Goal: Task Accomplishment & Management: Use online tool/utility

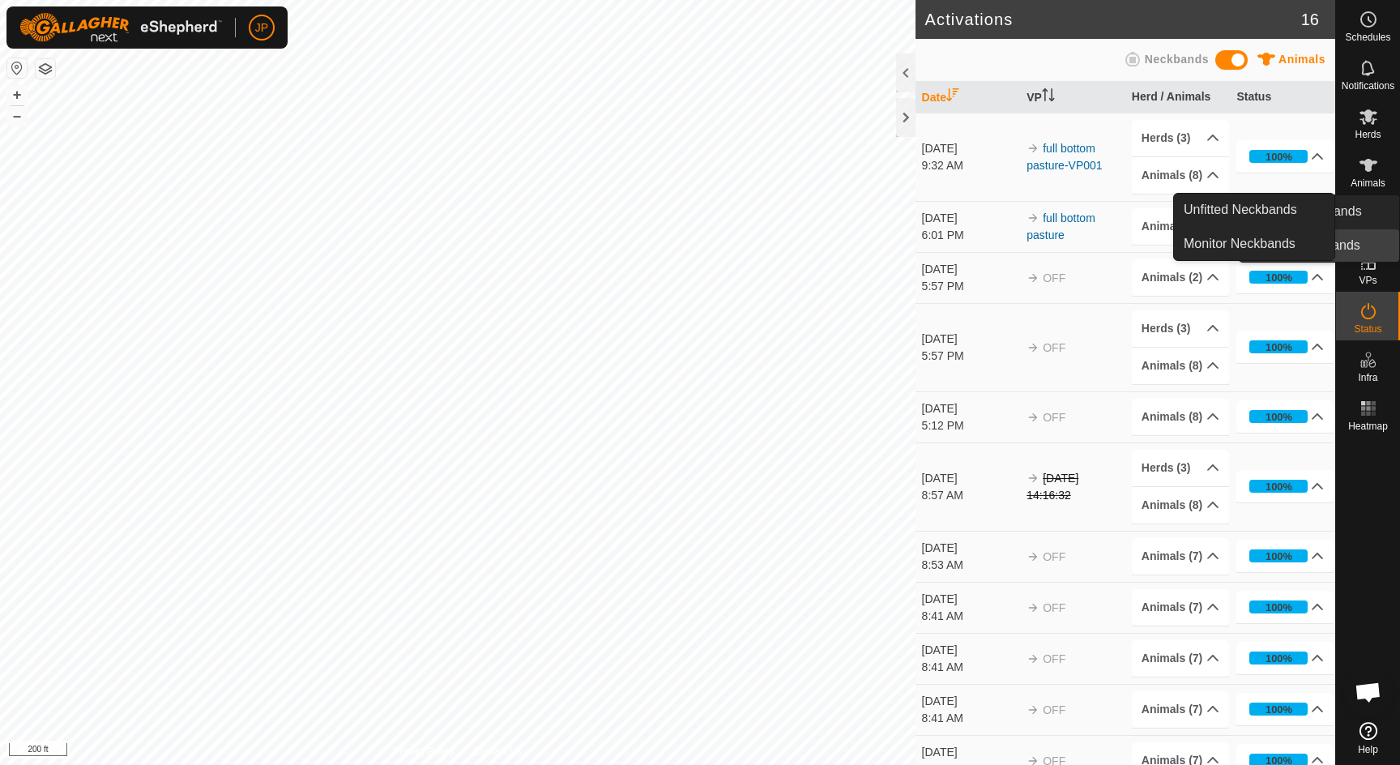
scroll to position [874, 0]
click at [1375, 222] on icon at bounding box center [1368, 213] width 19 height 19
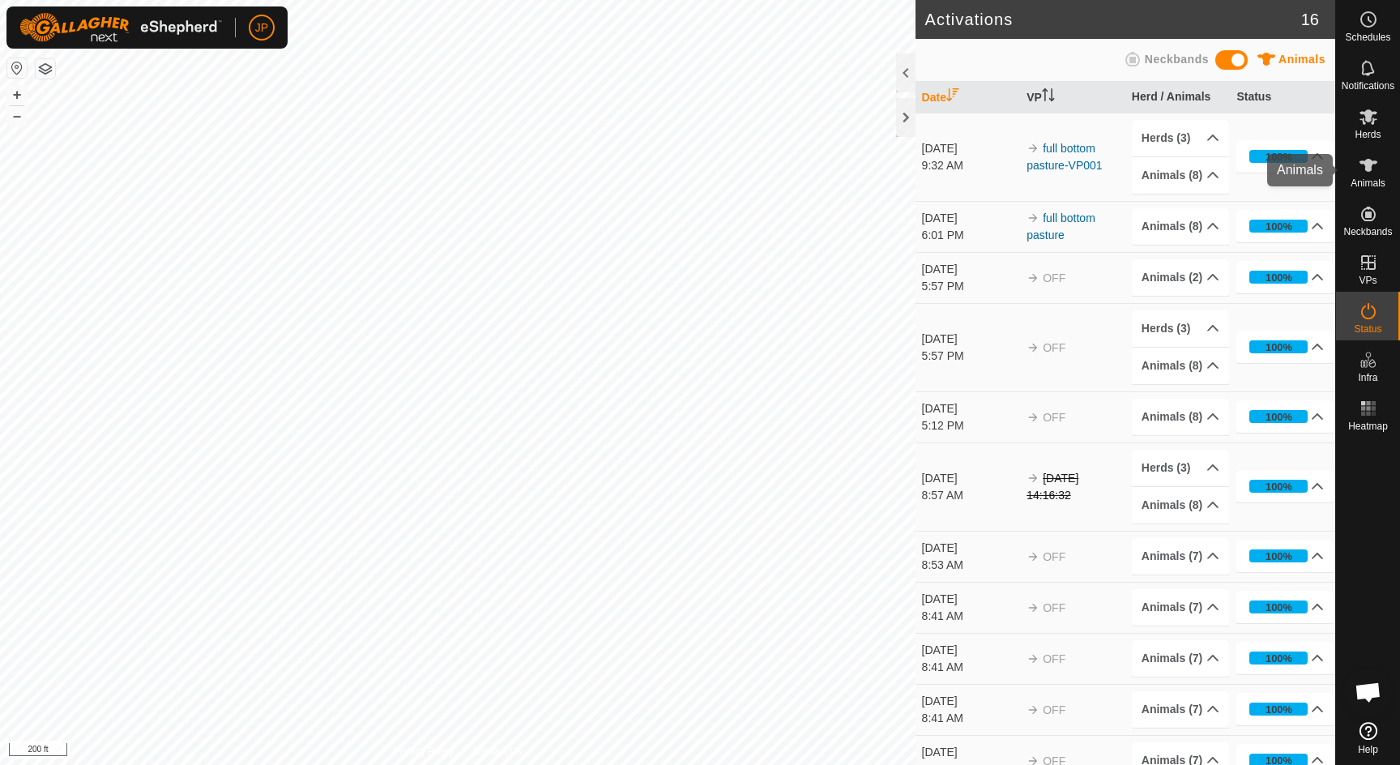
click at [1367, 164] on icon at bounding box center [1369, 165] width 18 height 13
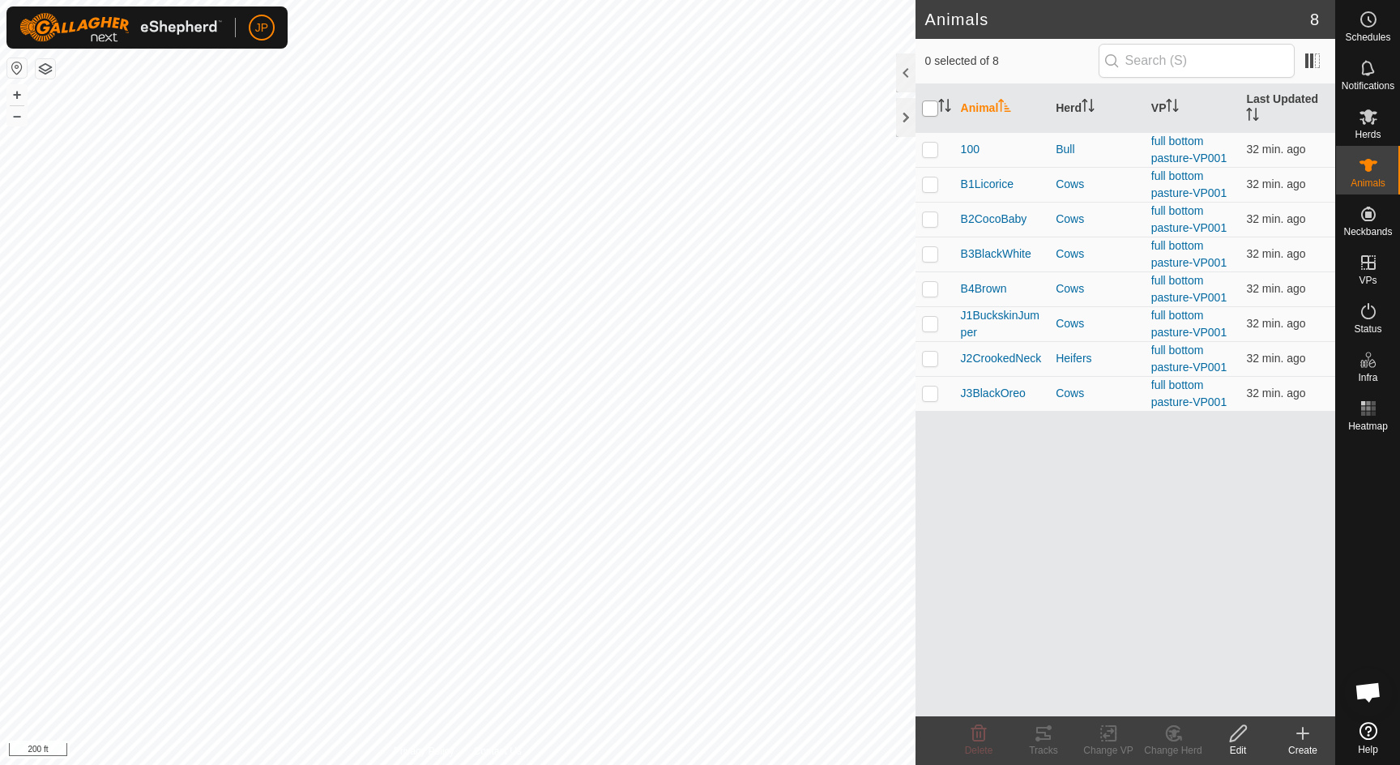
click at [933, 113] on input "checkbox" at bounding box center [930, 108] width 16 height 16
checkbox input "true"
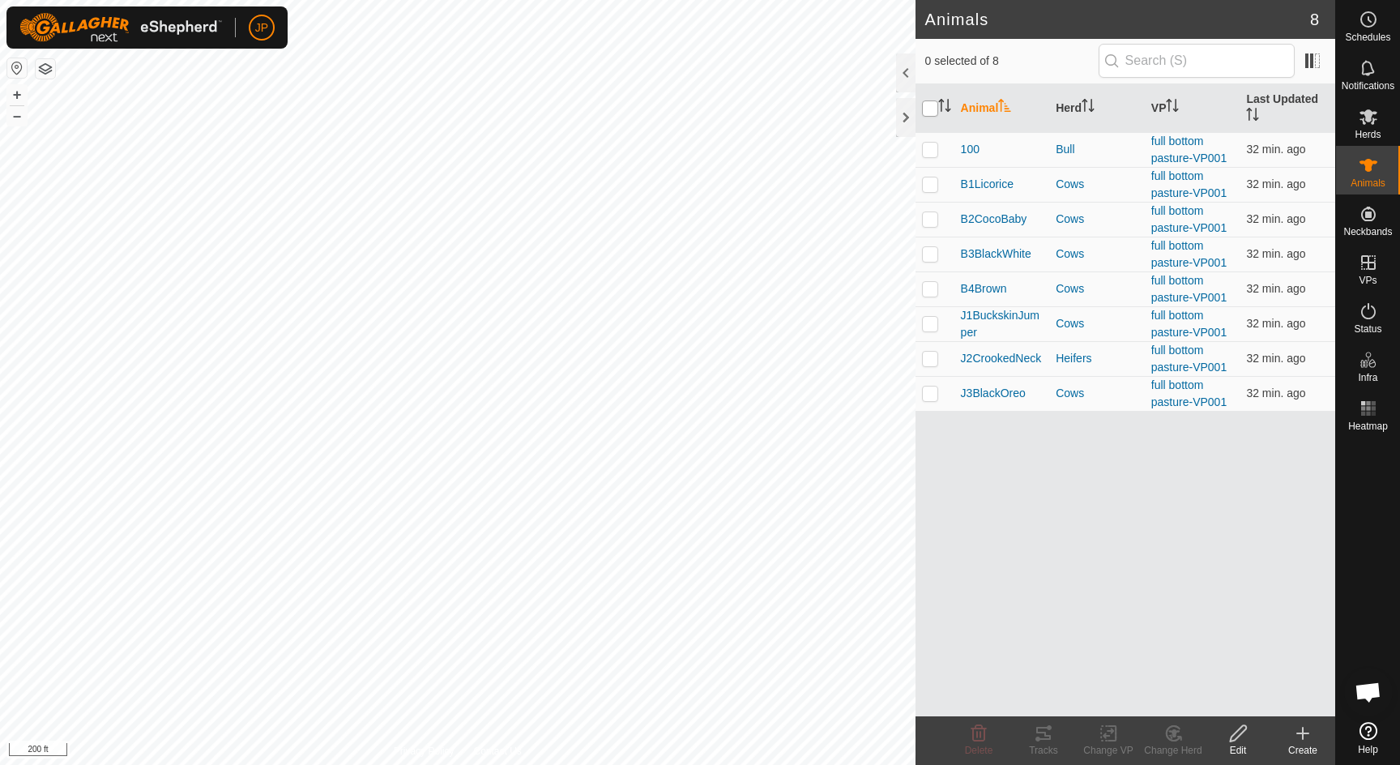
checkbox input "true"
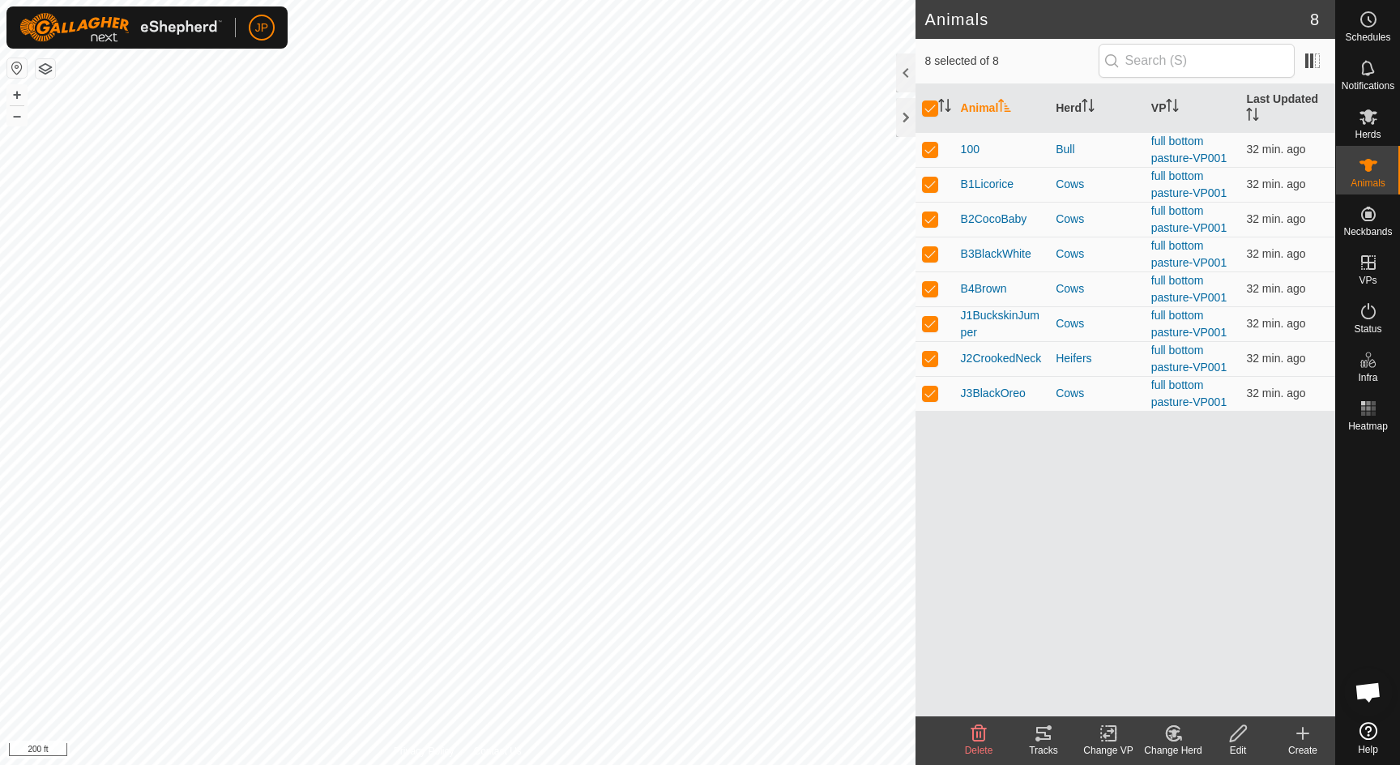
click at [1049, 744] on div "Tracks" at bounding box center [1043, 750] width 65 height 15
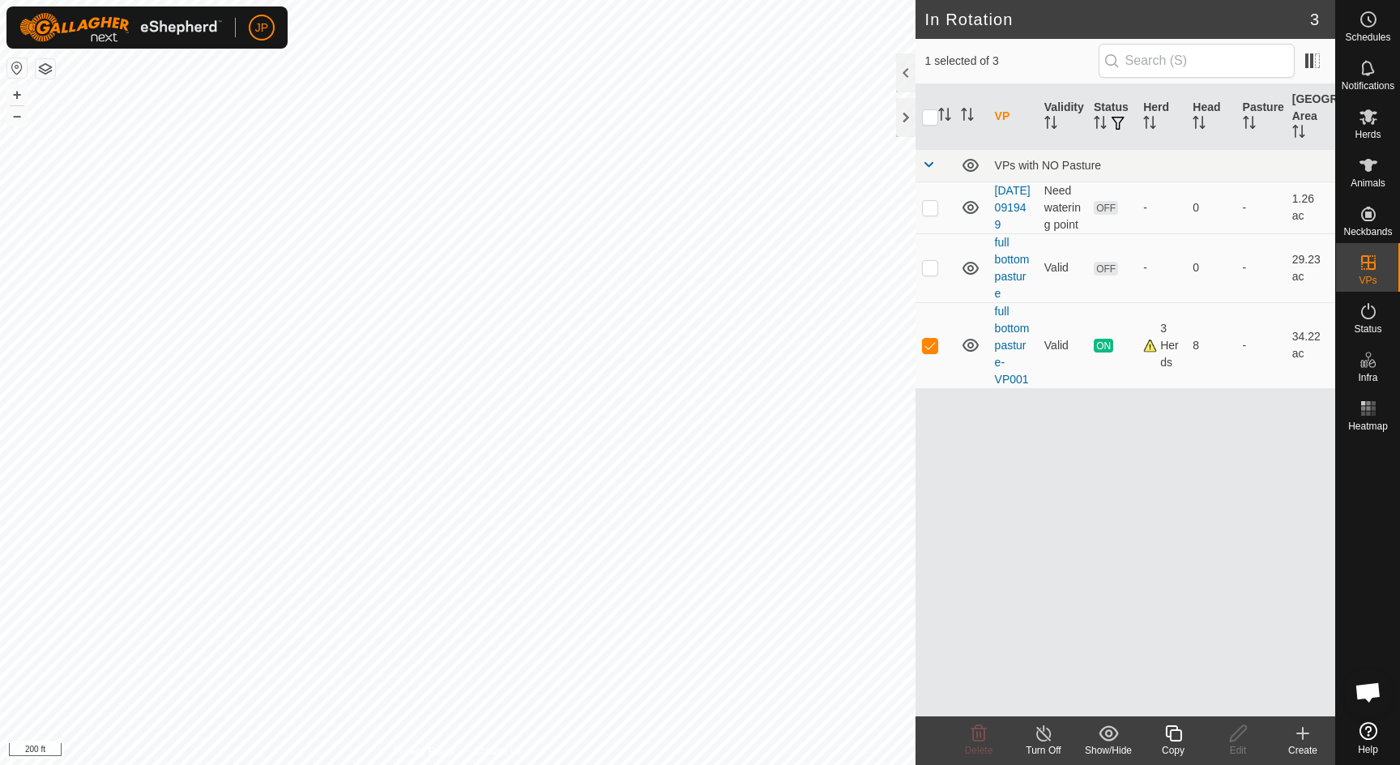
click at [1367, 177] on es-animals-svg-icon at bounding box center [1368, 165] width 29 height 26
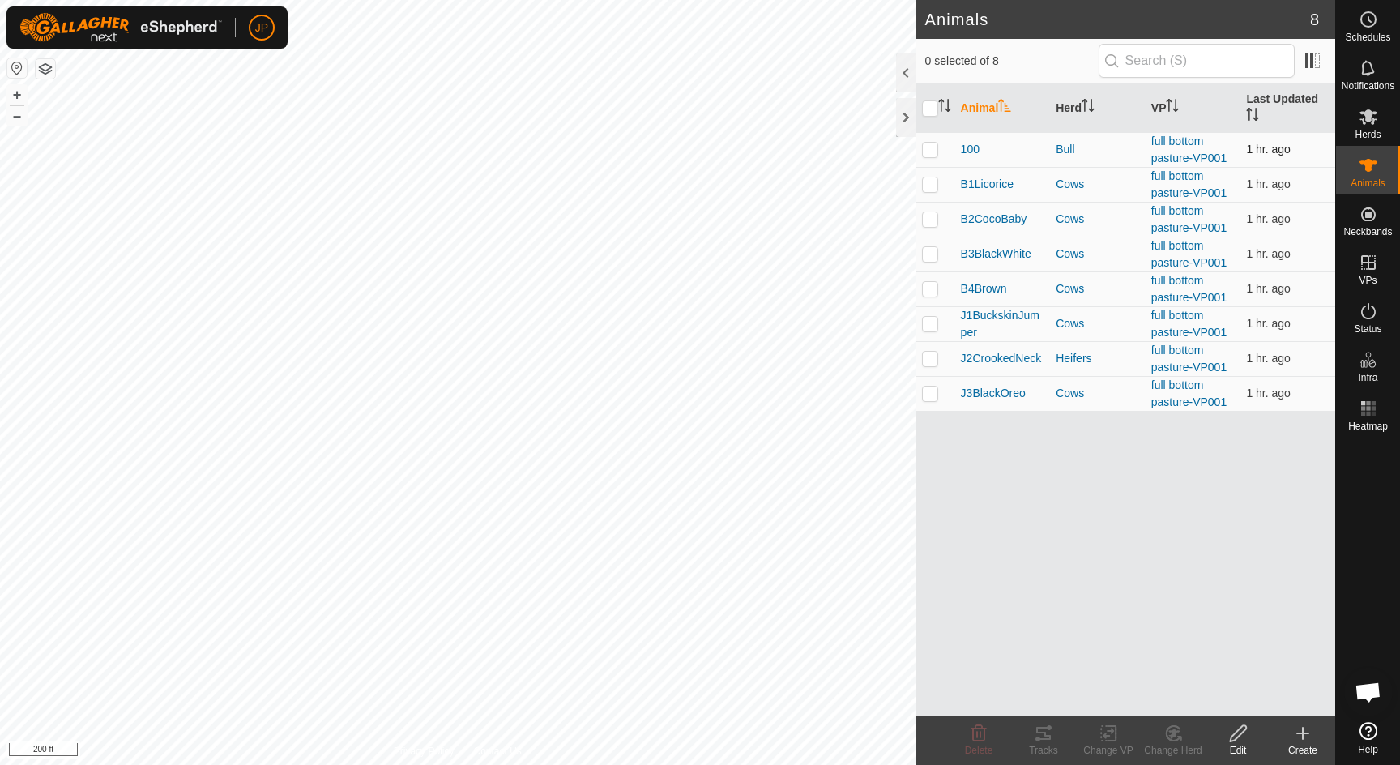
drag, startPoint x: 1367, startPoint y: 177, endPoint x: 947, endPoint y: 154, distance: 420.3
click at [935, 149] on div "Schedules Notifications Herds Animals Neckbands VPs Status Infra Heatmap Help A…" at bounding box center [700, 382] width 1400 height 765
click at [976, 147] on span "100" at bounding box center [970, 149] width 19 height 17
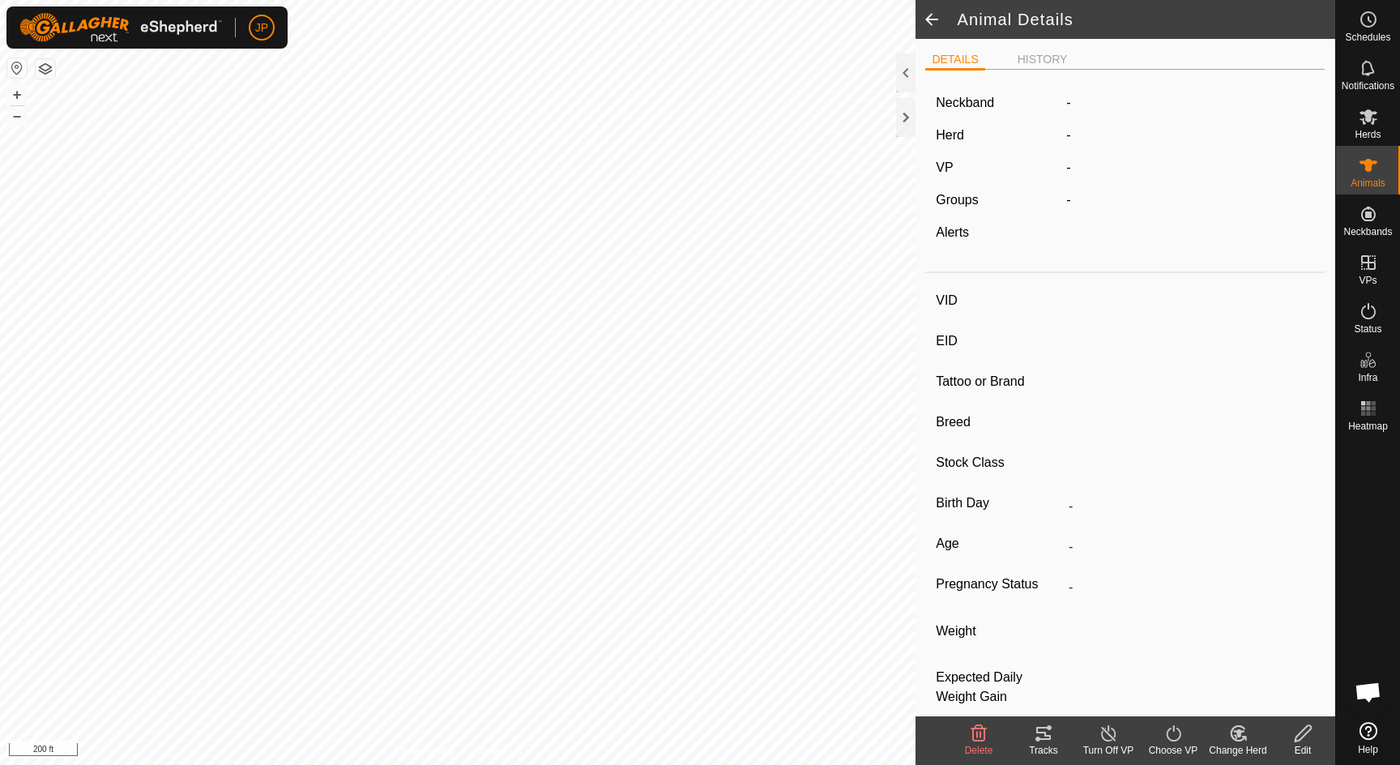
type input "100"
type input "-"
type input "Corriente"
type input "-"
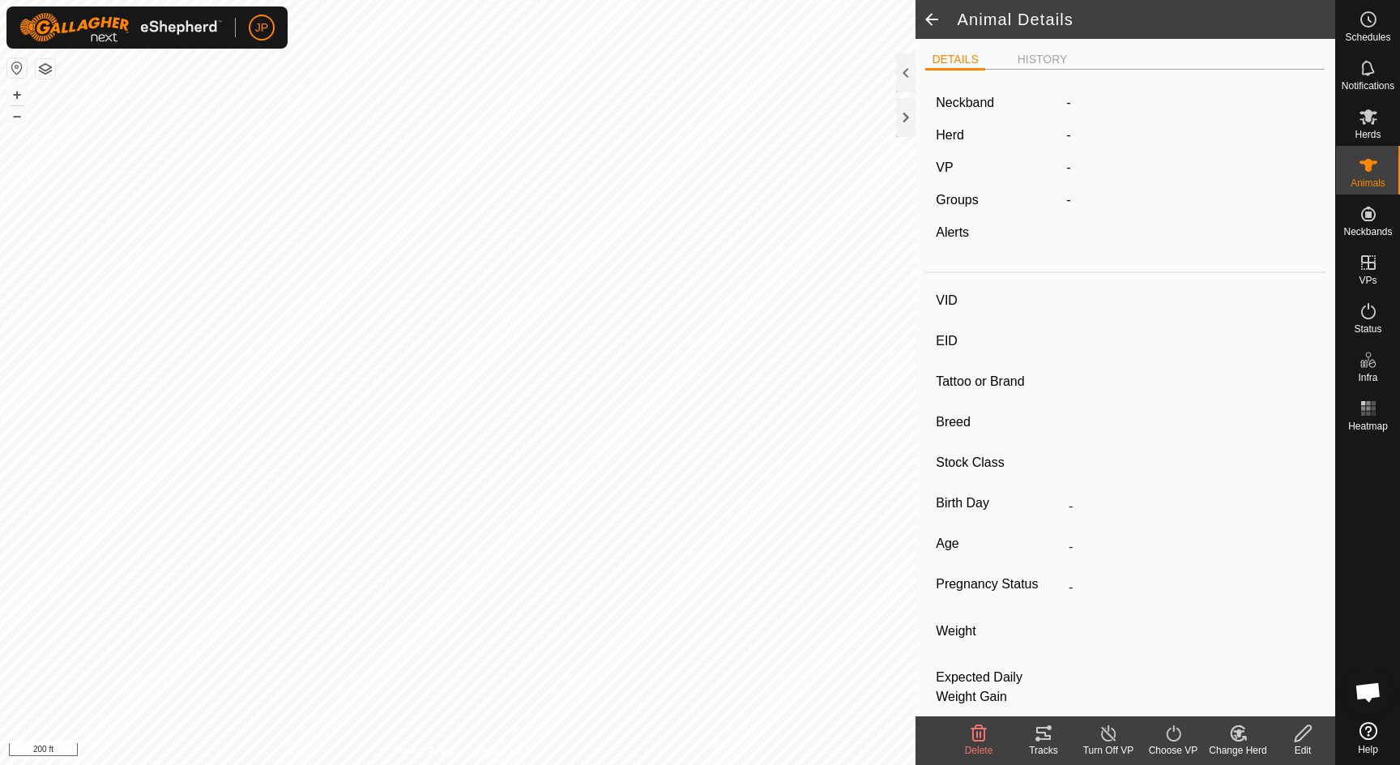
type input "04/2023"
type input "2 years 5 months"
type input "0 kg"
type input "-"
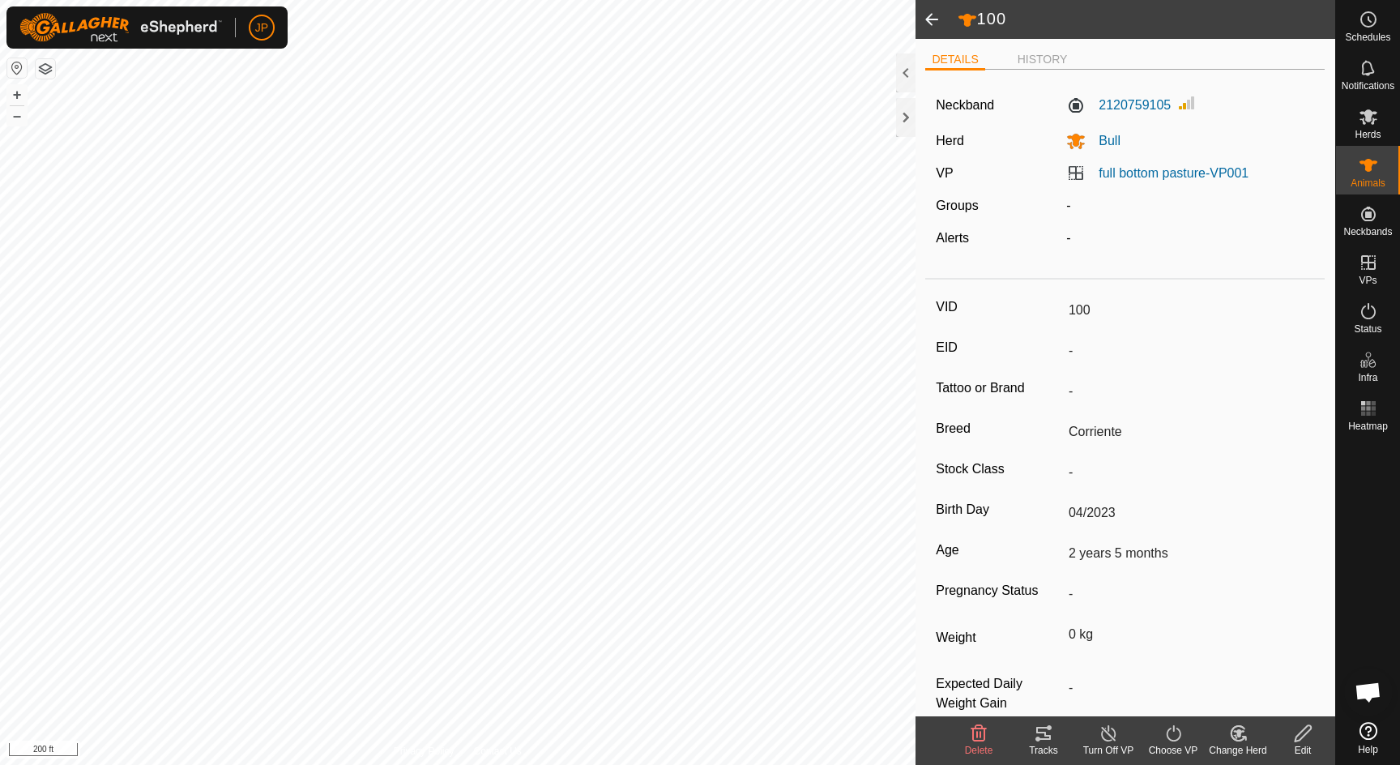
click at [1048, 737] on icon at bounding box center [1043, 733] width 15 height 13
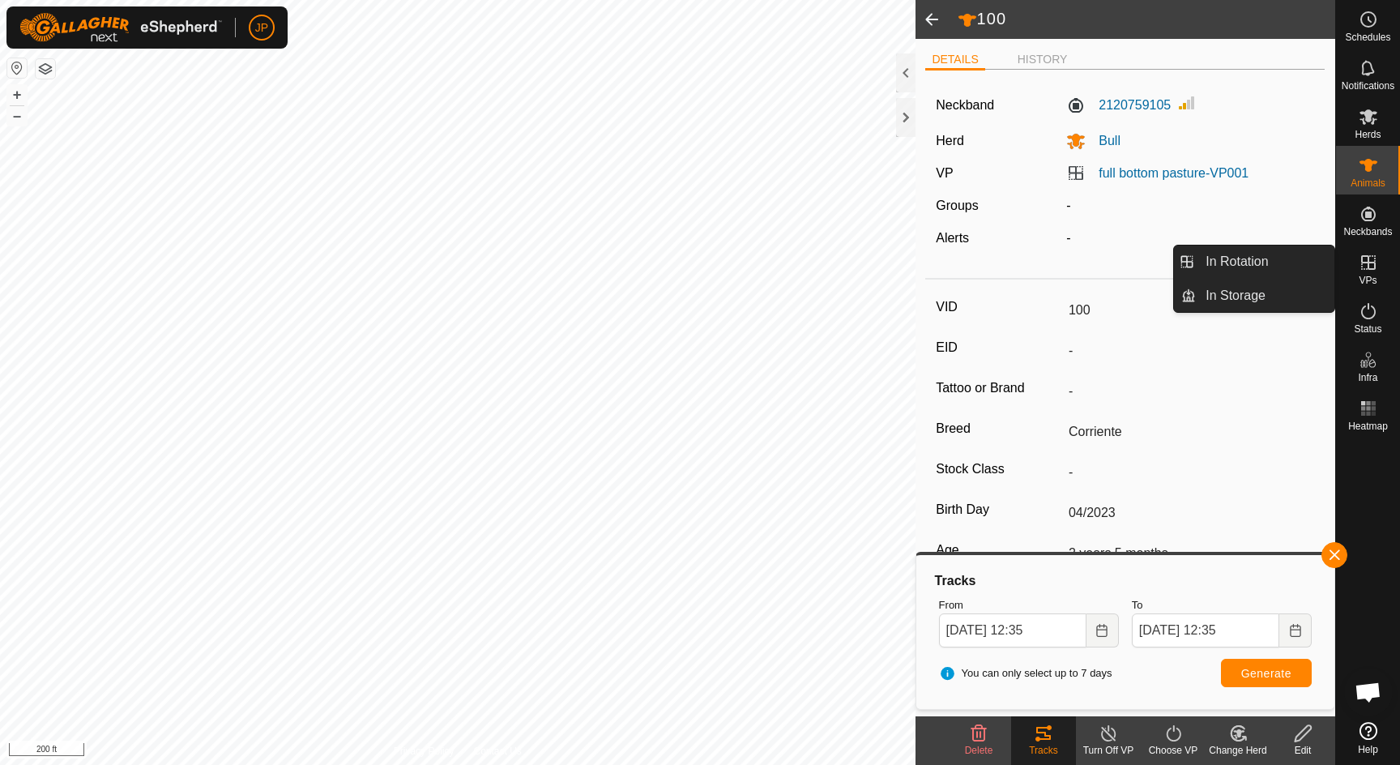
click at [1368, 273] on es-virtualpaddocks-svg-icon at bounding box center [1368, 263] width 29 height 26
click at [1276, 269] on link "In Rotation" at bounding box center [1265, 262] width 139 height 32
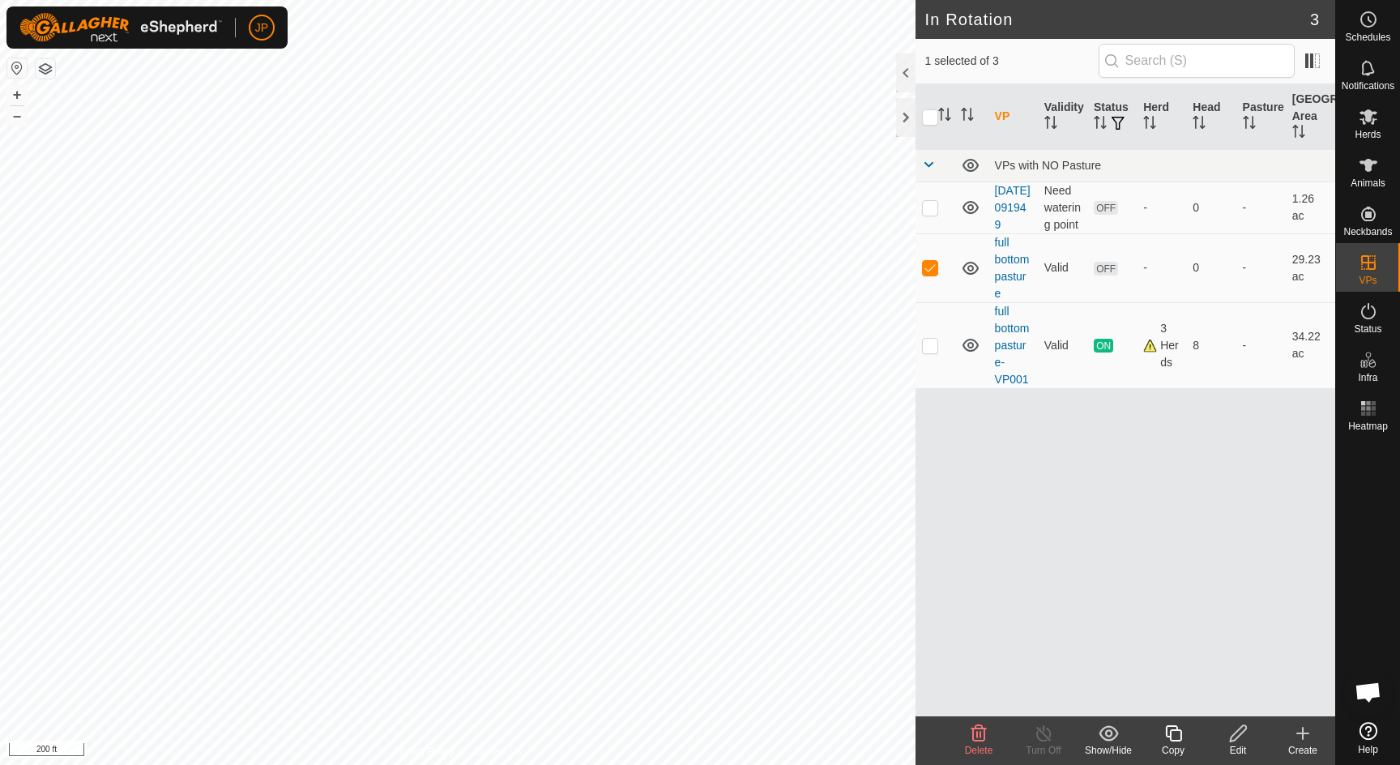
checkbox input "false"
checkbox input "true"
click at [1173, 742] on div "Copy" at bounding box center [1173, 740] width 65 height 49
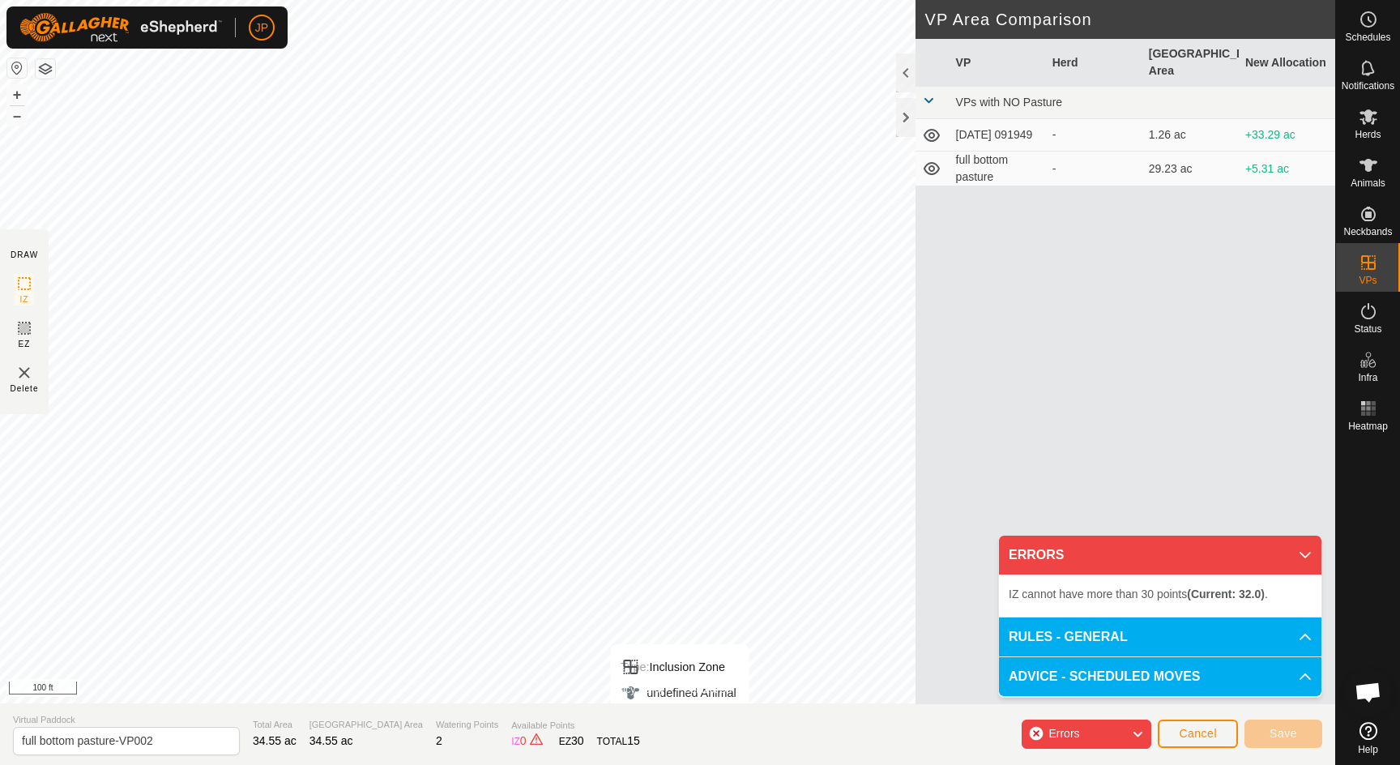
click at [680, 713] on div "Privacy Policy Contact Us Type: Inclusion Zone undefined Animal + – ⇧ i 100 ft …" at bounding box center [667, 382] width 1335 height 765
click at [1082, 728] on span "Errors" at bounding box center [1070, 734] width 44 height 21
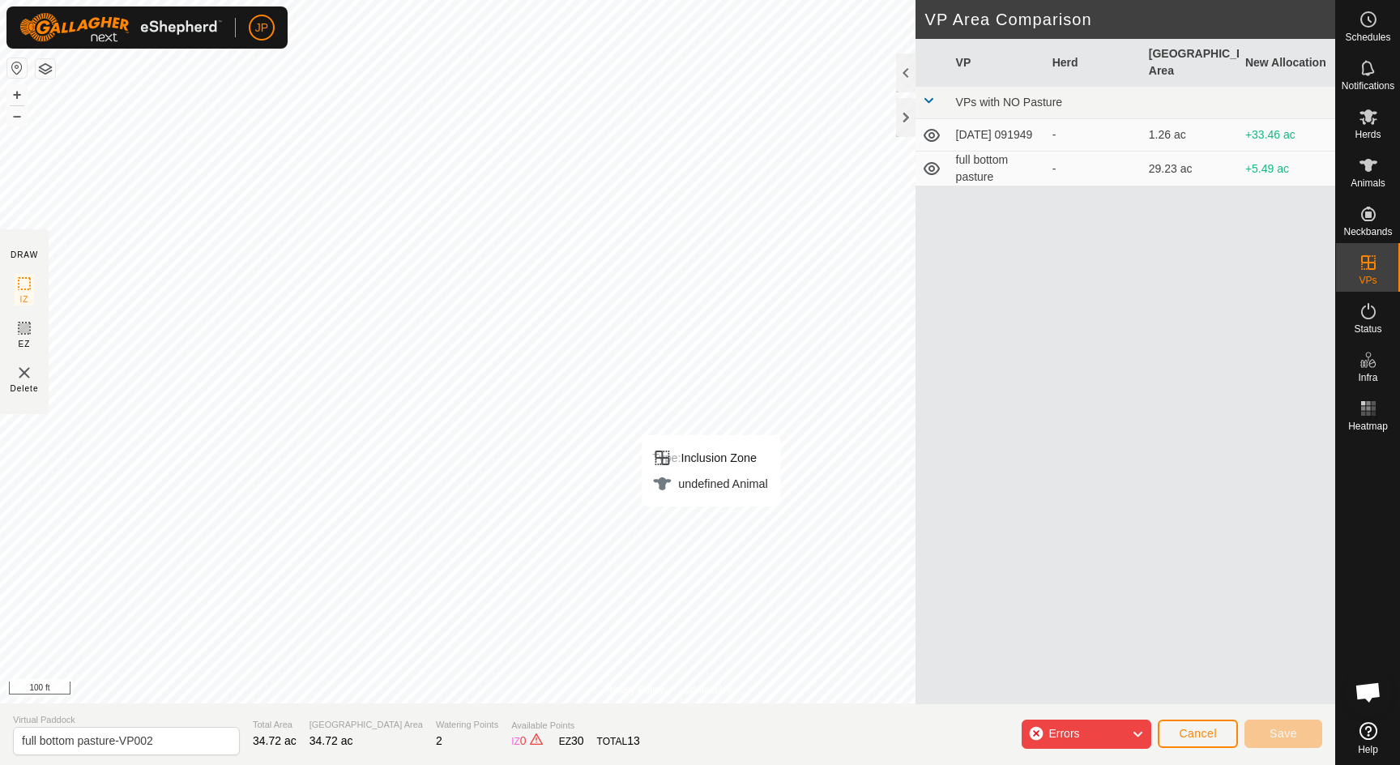
click at [1082, 727] on span "Errors" at bounding box center [1070, 734] width 44 height 21
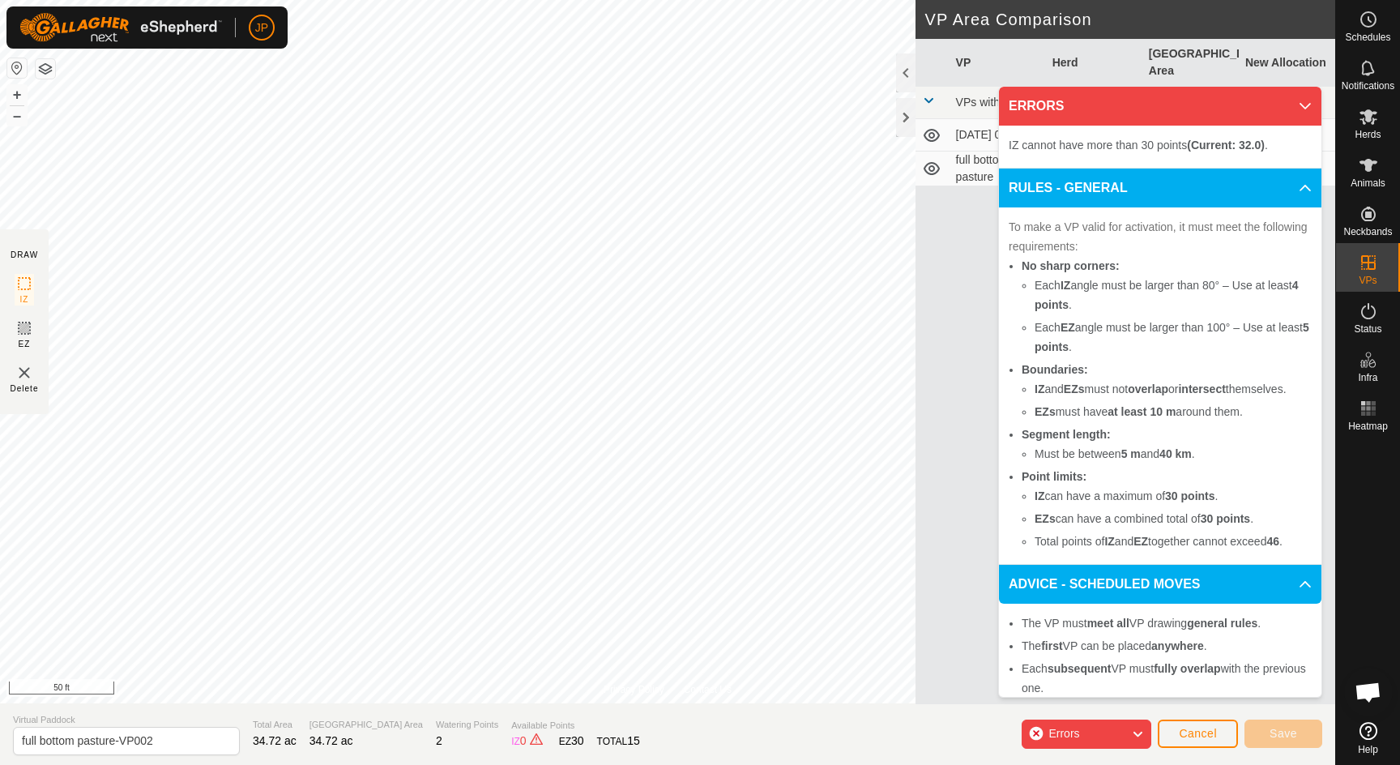
click at [1299, 104] on icon at bounding box center [1305, 106] width 13 height 13
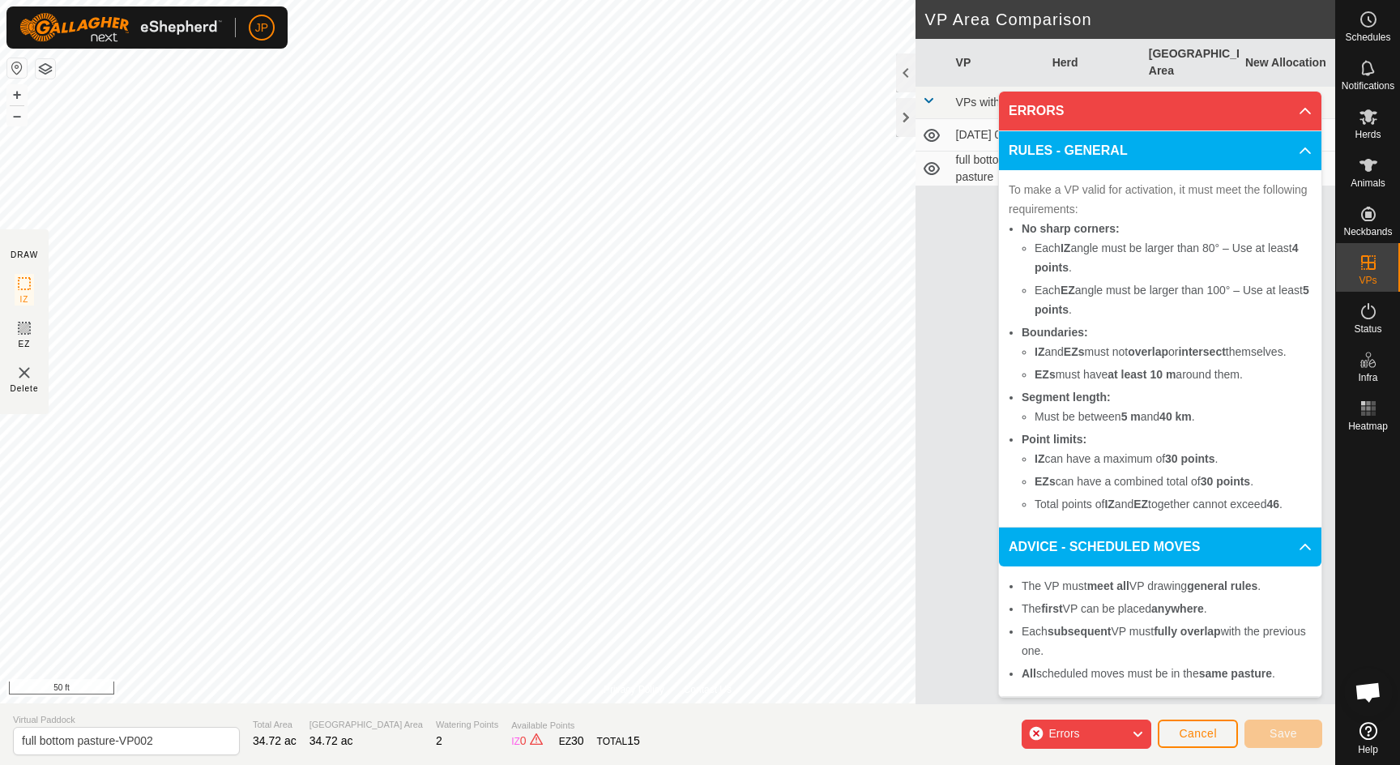
click at [1294, 105] on p-accordion-header "ERRORS" at bounding box center [1160, 111] width 322 height 39
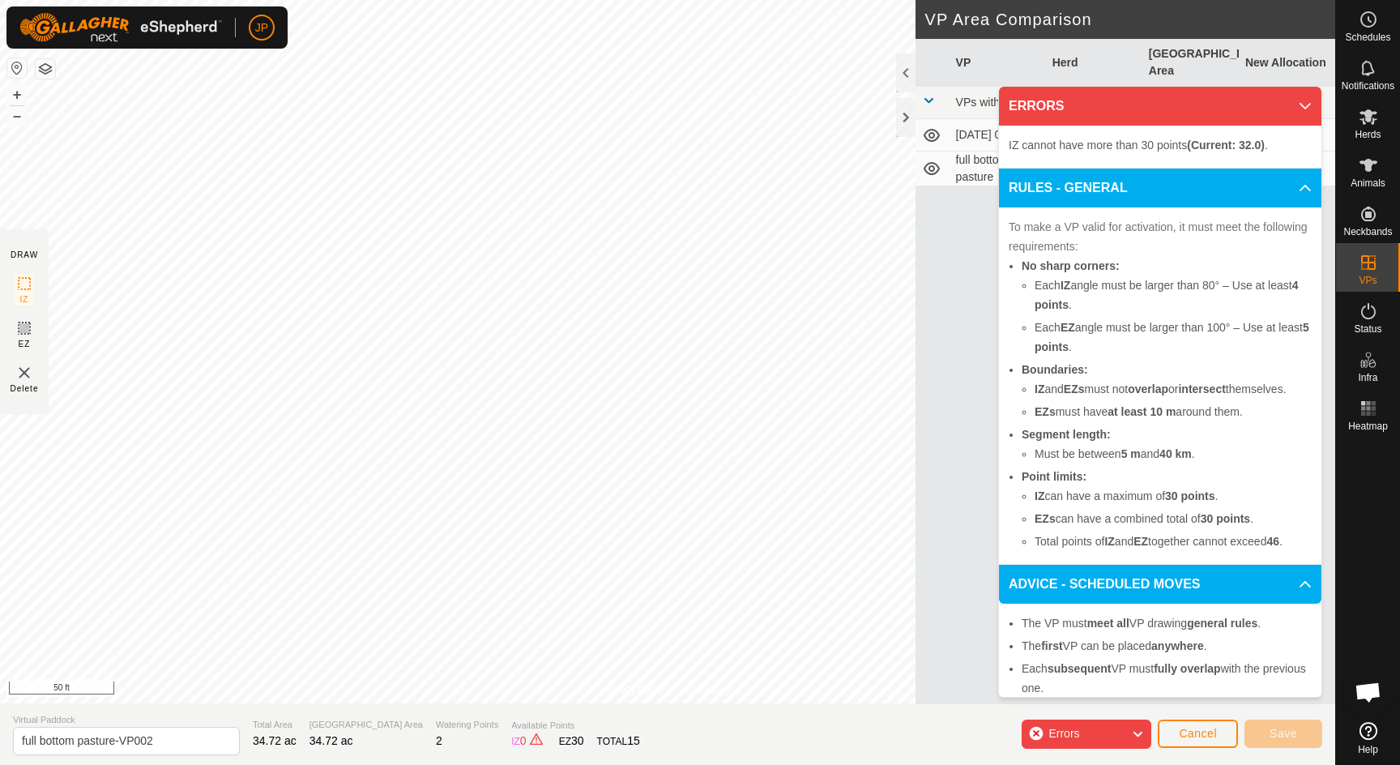
click at [1293, 106] on p-accordion-header "ERRORS" at bounding box center [1160, 106] width 322 height 39
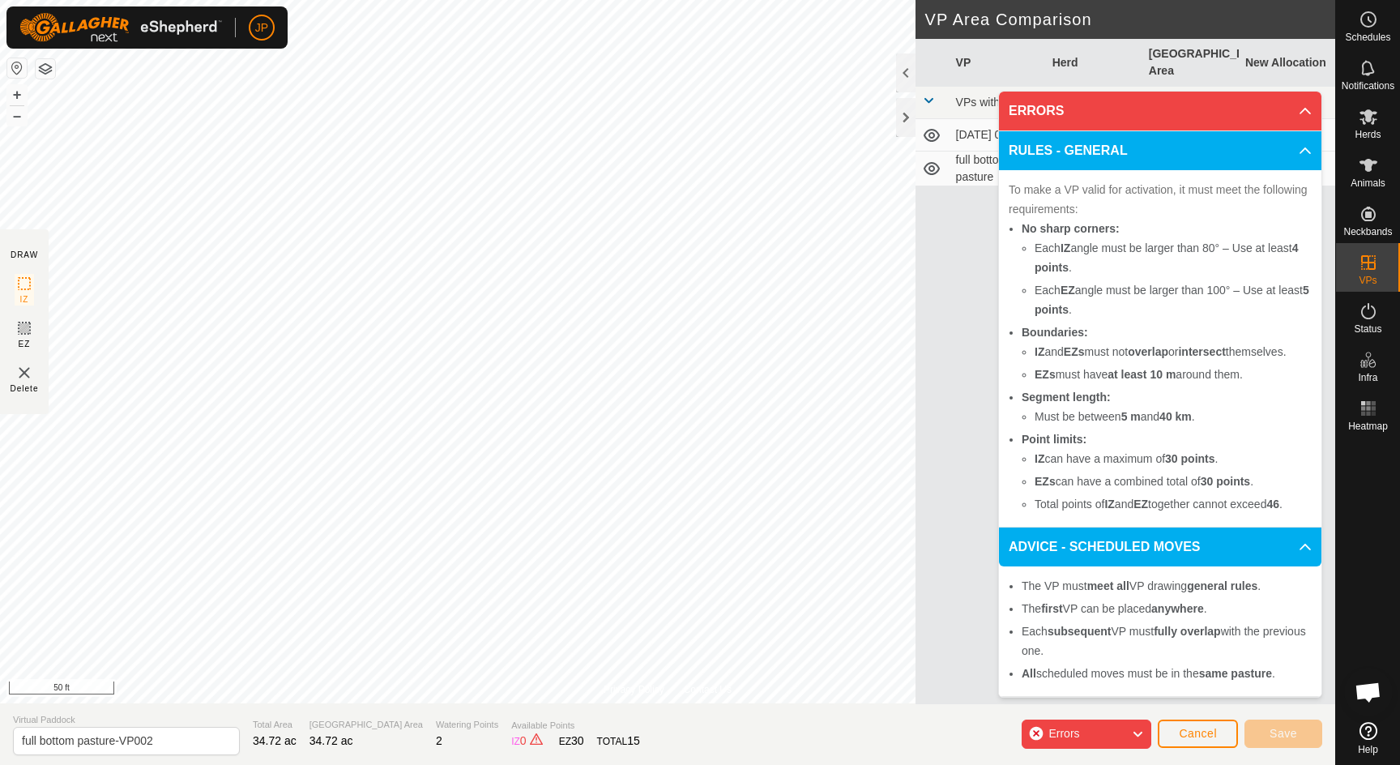
click at [1099, 741] on body "JP Schedules Notifications Herds Animals Neckbands VPs Status Infra Heatmap Hel…" at bounding box center [700, 382] width 1400 height 765
click at [1097, 733] on div "Errors" at bounding box center [1087, 733] width 130 height 29
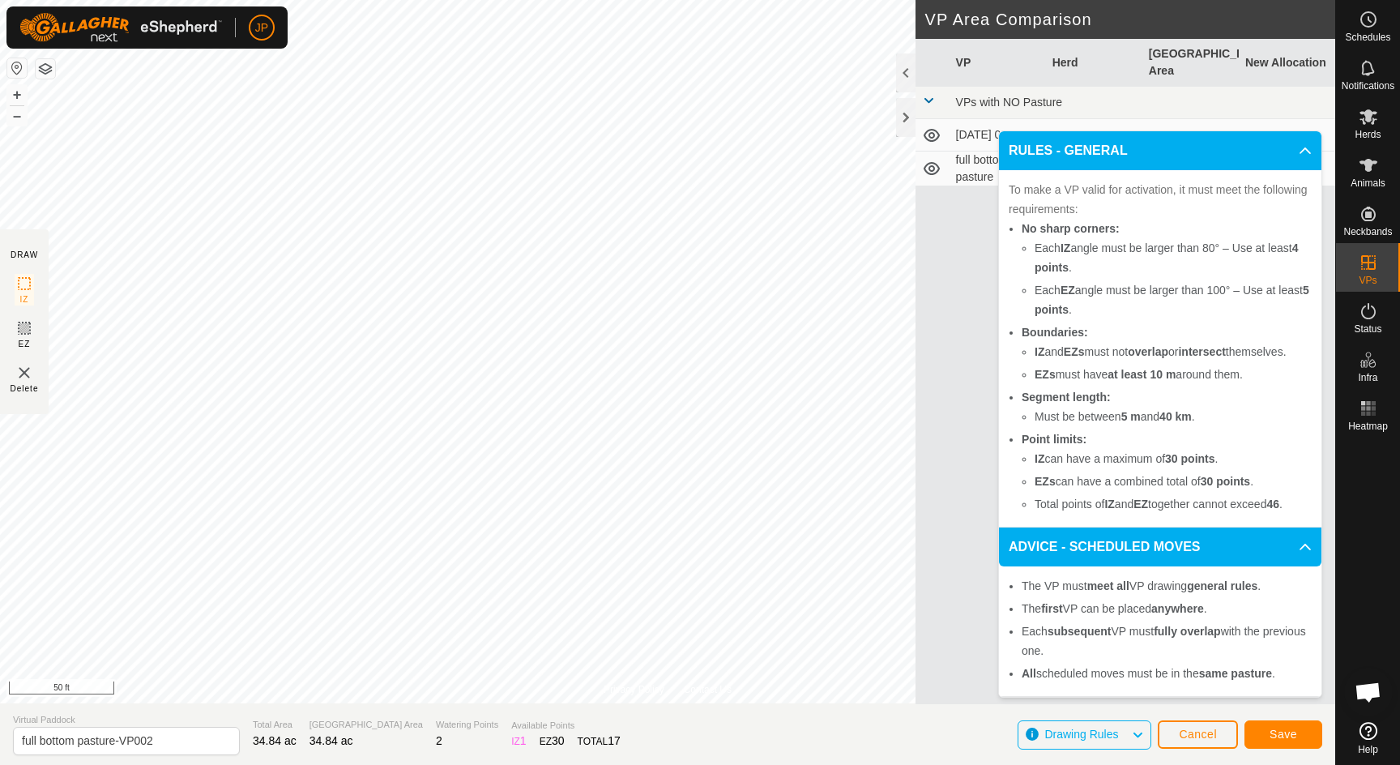
click at [1283, 729] on span "Save" at bounding box center [1284, 734] width 28 height 13
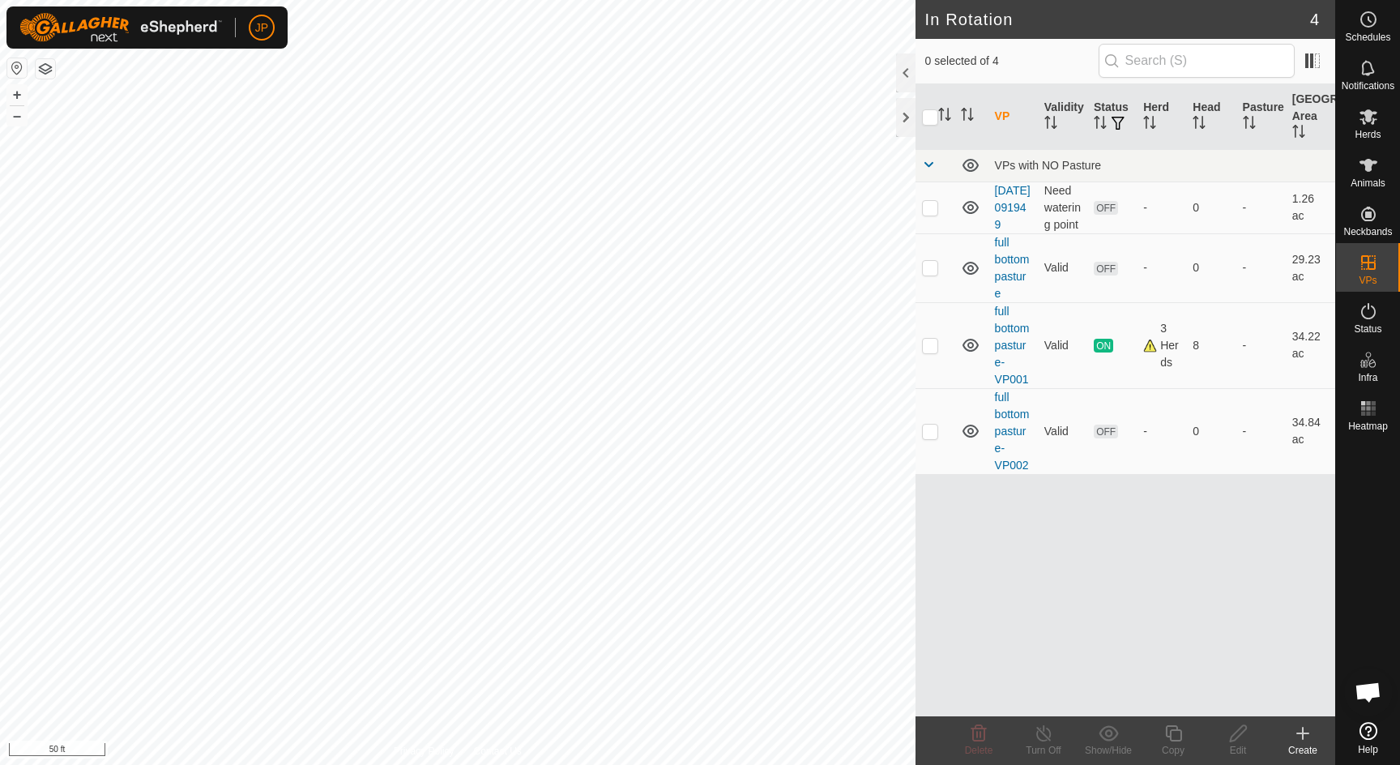
click at [1373, 126] on es-mob-svg-icon at bounding box center [1368, 117] width 29 height 26
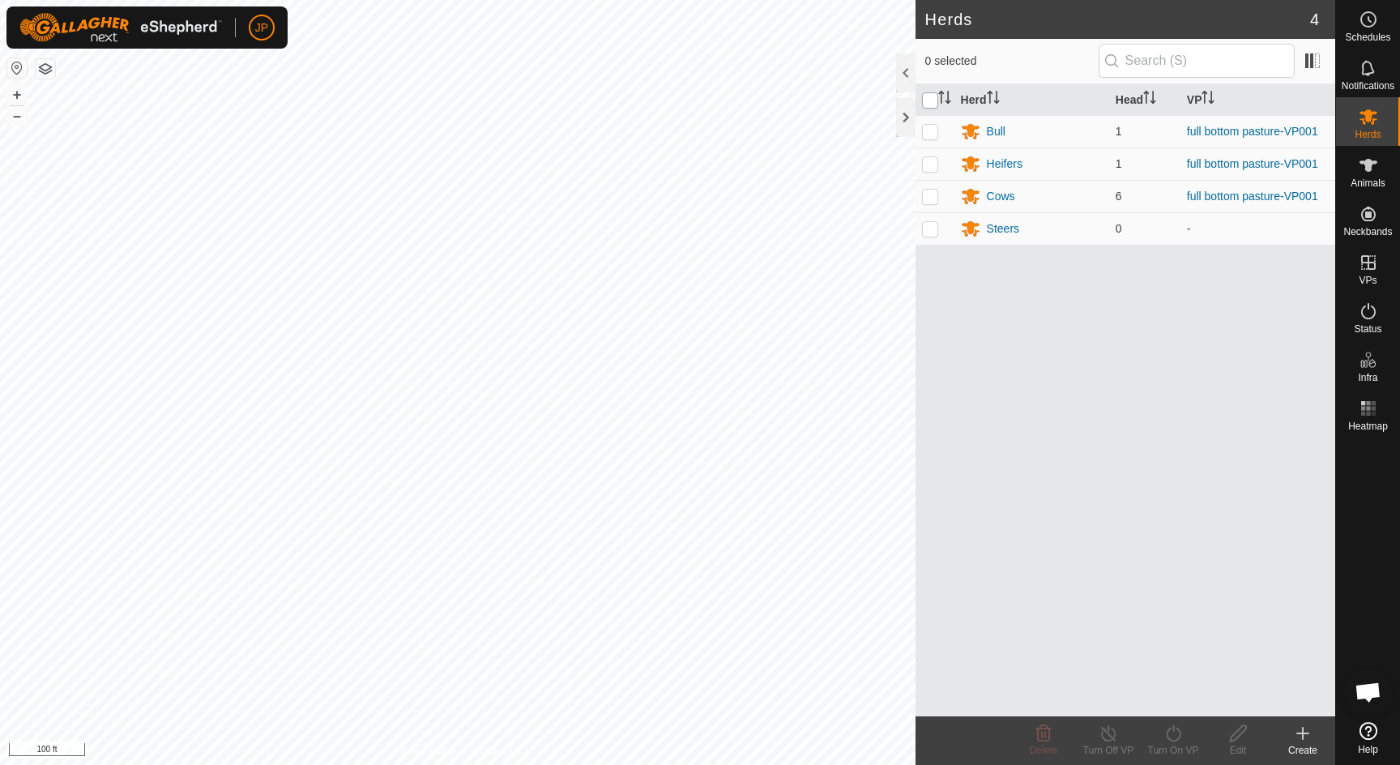
click at [929, 104] on input "checkbox" at bounding box center [930, 100] width 16 height 16
checkbox input "true"
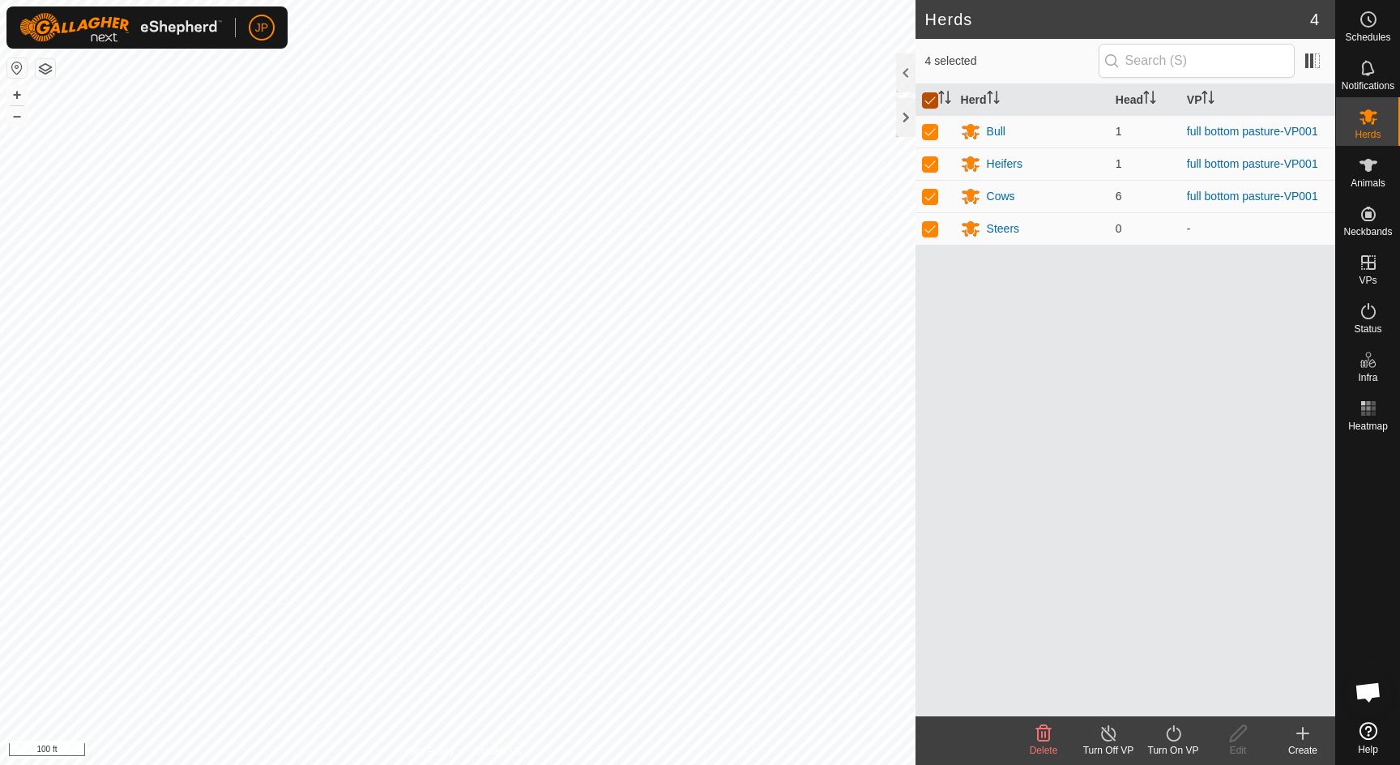
checkbox input "true"
click at [1168, 737] on icon at bounding box center [1173, 733] width 15 height 16
click at [1180, 693] on link "Now" at bounding box center [1222, 697] width 160 height 32
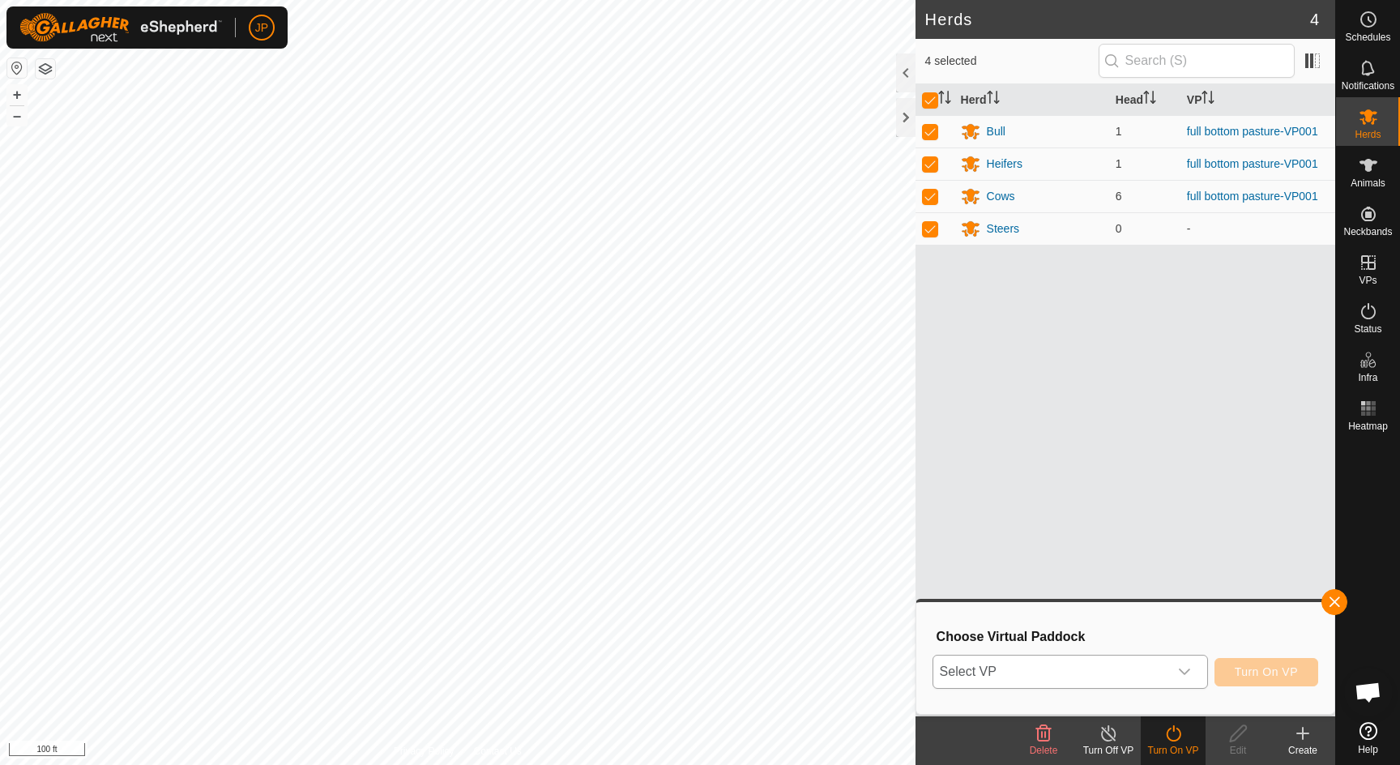
click at [1181, 674] on icon "dropdown trigger" at bounding box center [1184, 671] width 13 height 13
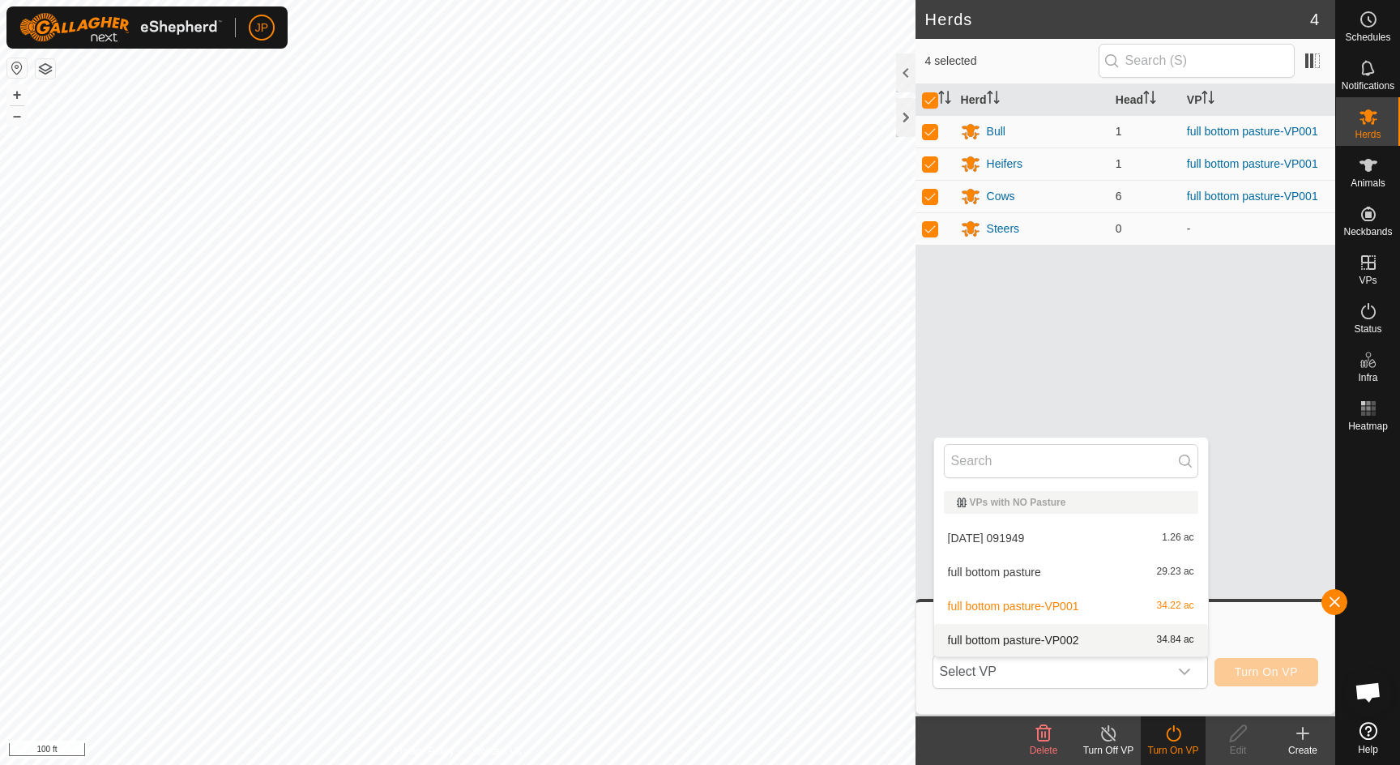
drag, startPoint x: 1176, startPoint y: 641, endPoint x: 1139, endPoint y: 711, distance: 78.6
click at [1176, 641] on span "34.84 ac" at bounding box center [1175, 639] width 37 height 11
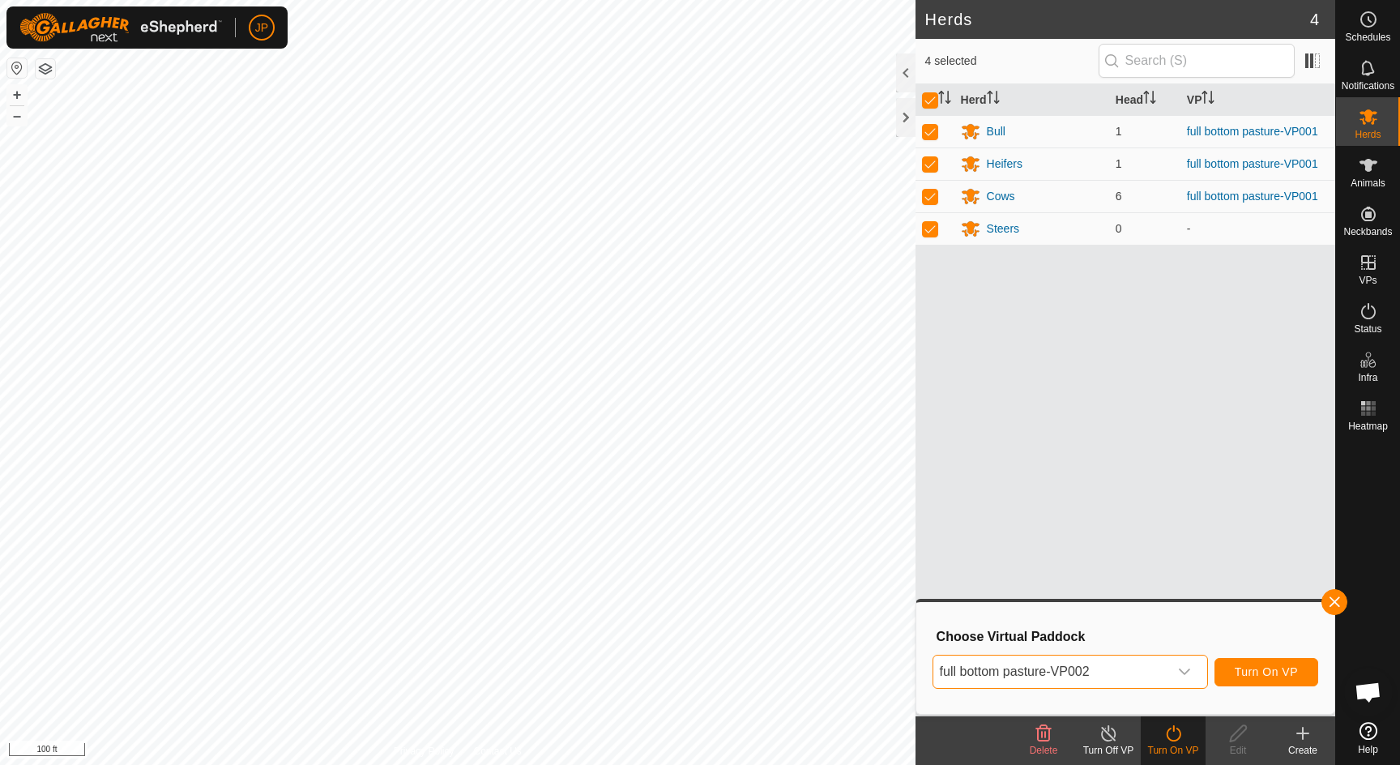
click at [1245, 673] on span "Turn On VP" at bounding box center [1266, 671] width 63 height 13
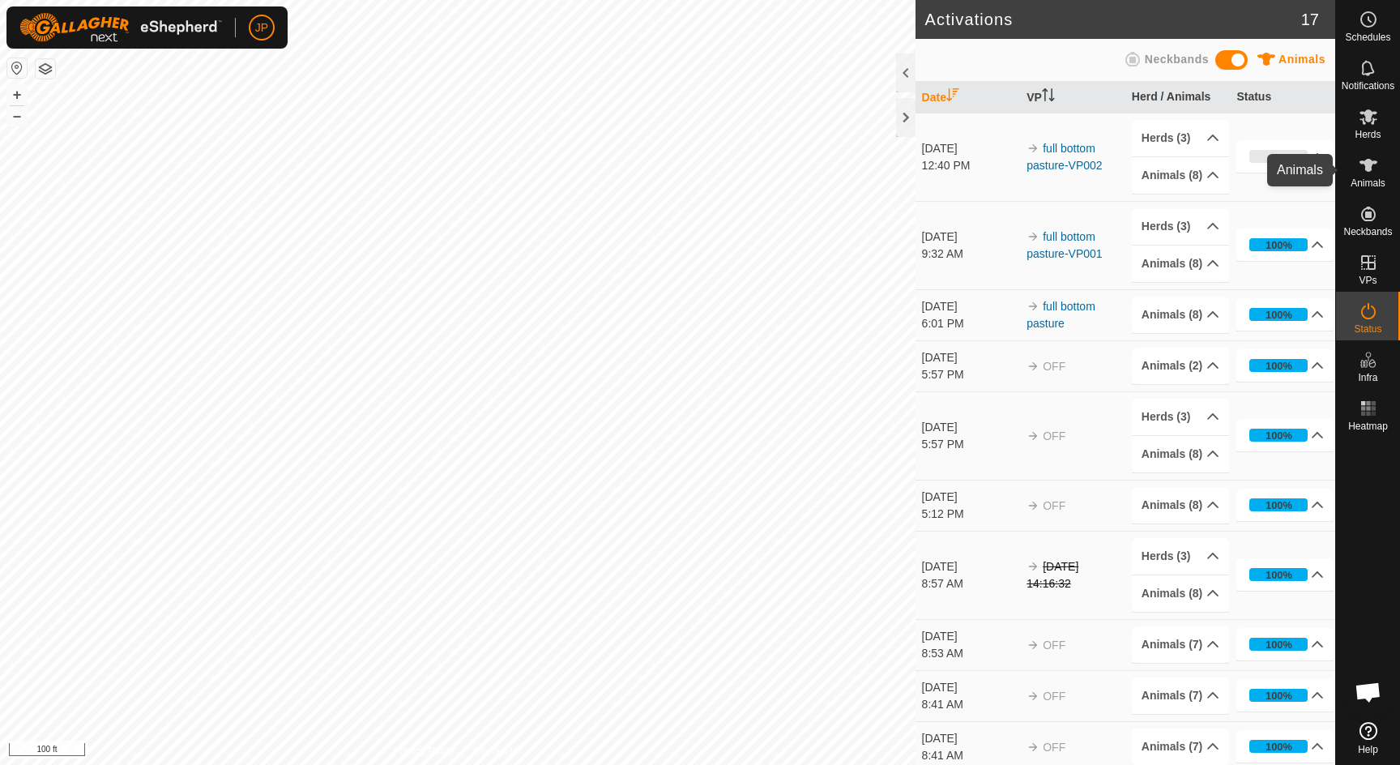
click at [1370, 170] on icon at bounding box center [1368, 165] width 19 height 19
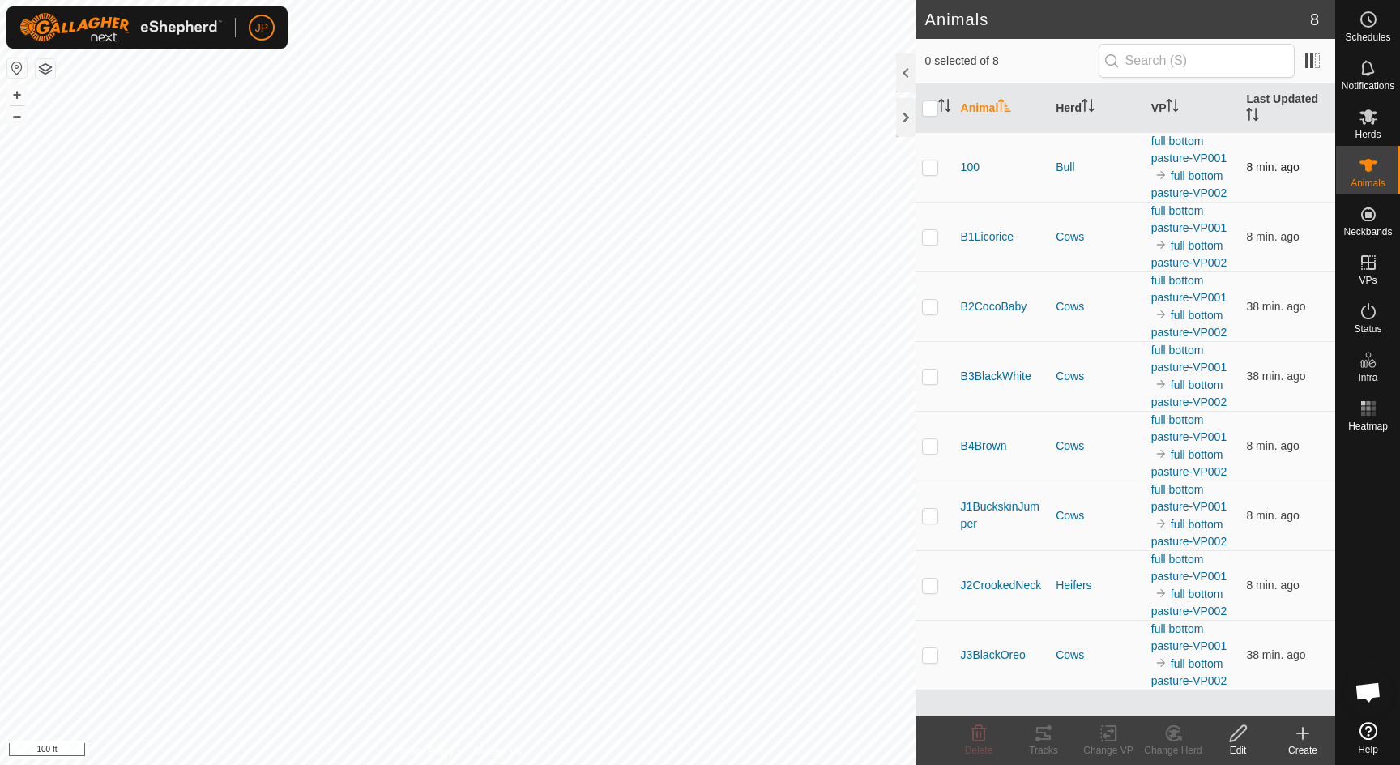
click at [934, 172] on p-checkbox at bounding box center [930, 166] width 16 height 13
checkbox input "true"
click at [1038, 730] on icon at bounding box center [1043, 733] width 15 height 13
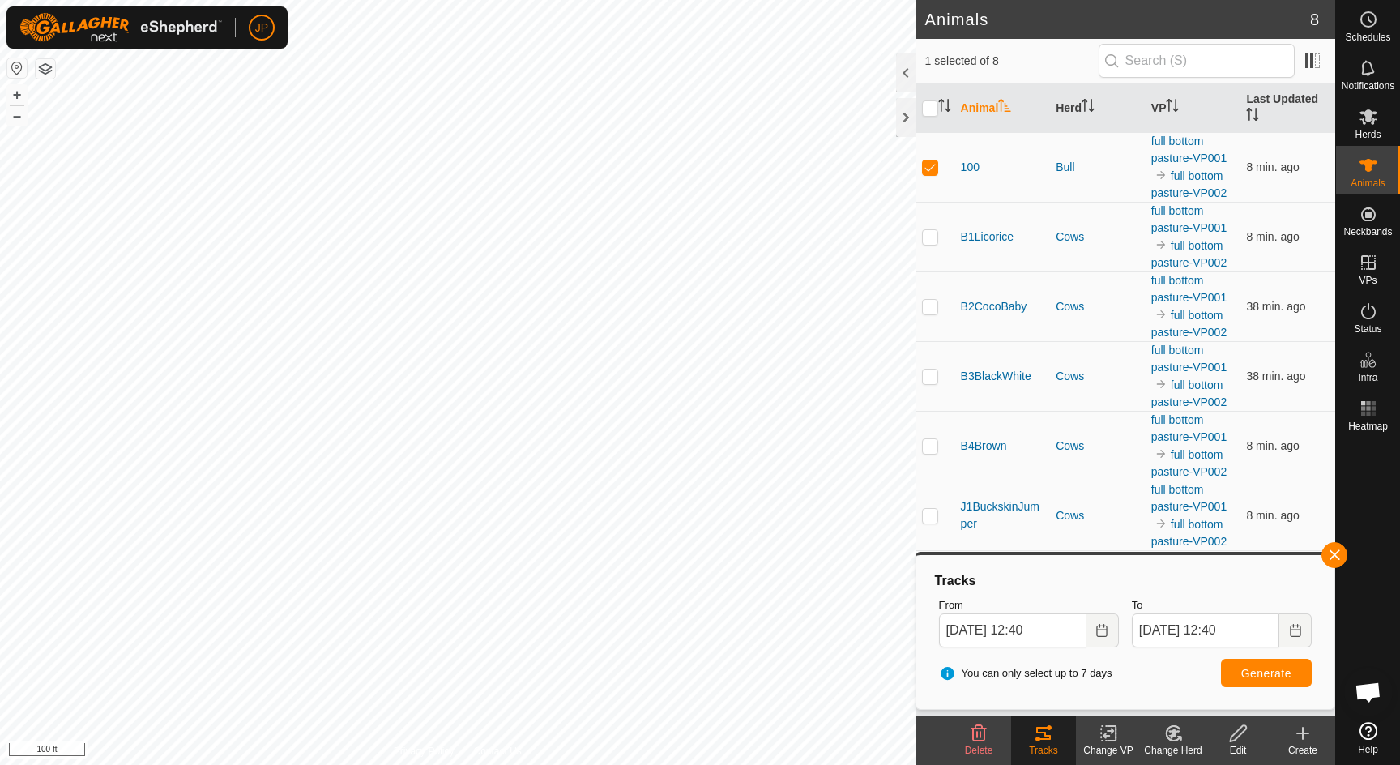
click at [932, 764] on div "Animals 8 1 selected of 8 Animal Herd VP Last Updated 100 Bull full bottom past…" at bounding box center [667, 382] width 1335 height 765
